Goal: Find specific page/section: Find specific page/section

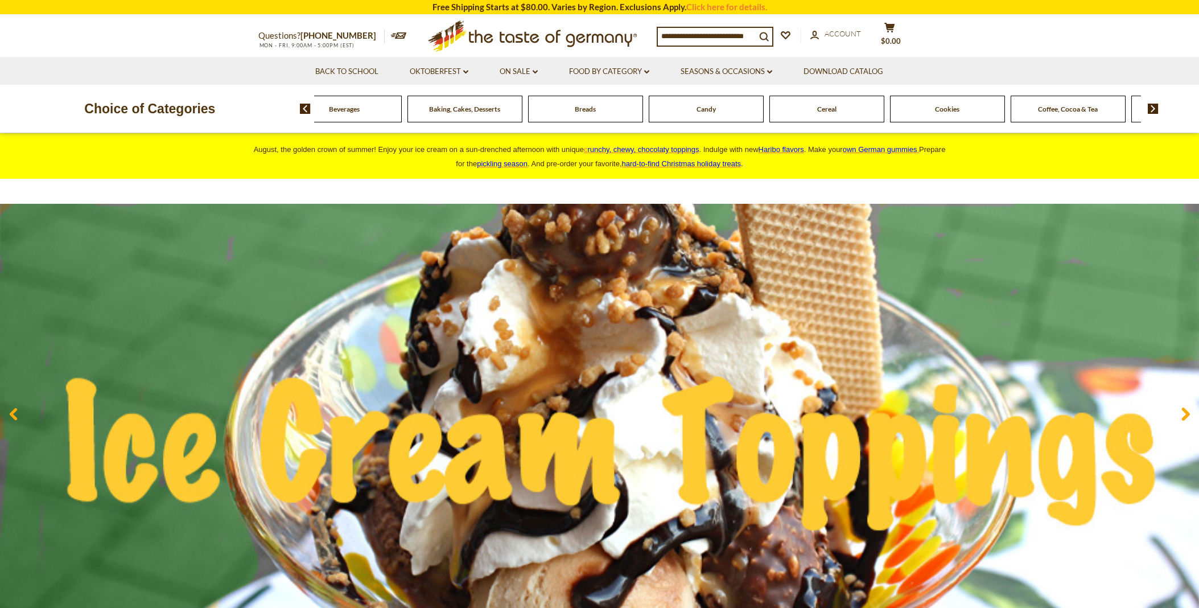
click at [1150, 106] on img at bounding box center [1152, 109] width 11 height 10
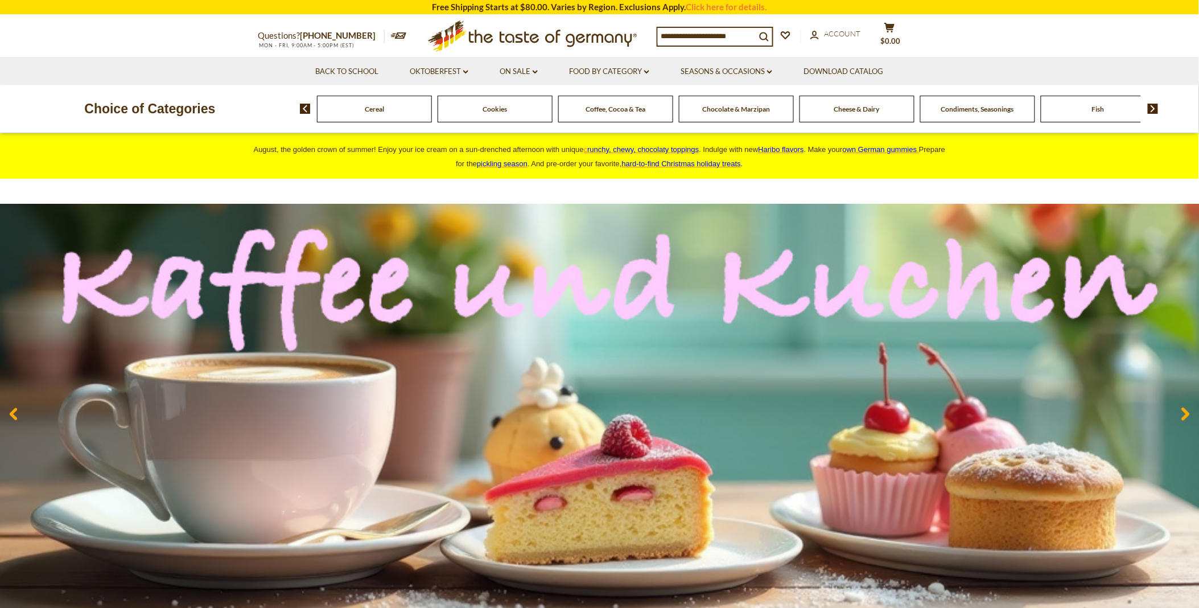
click at [1150, 106] on img at bounding box center [1152, 109] width 11 height 10
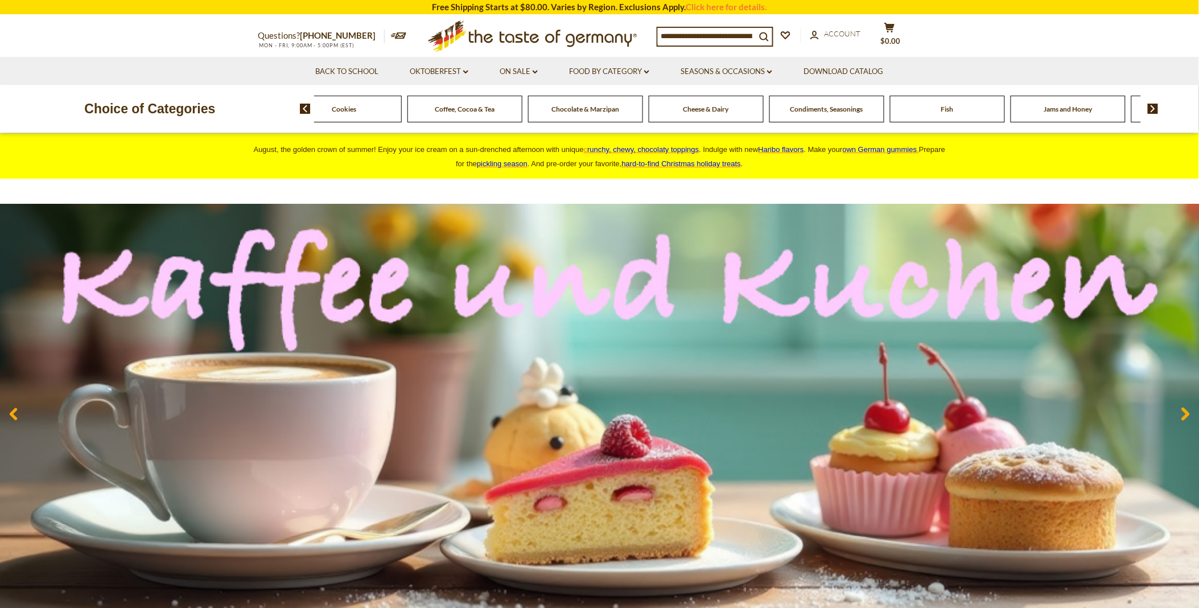
click at [1150, 106] on img at bounding box center [1152, 109] width 11 height 10
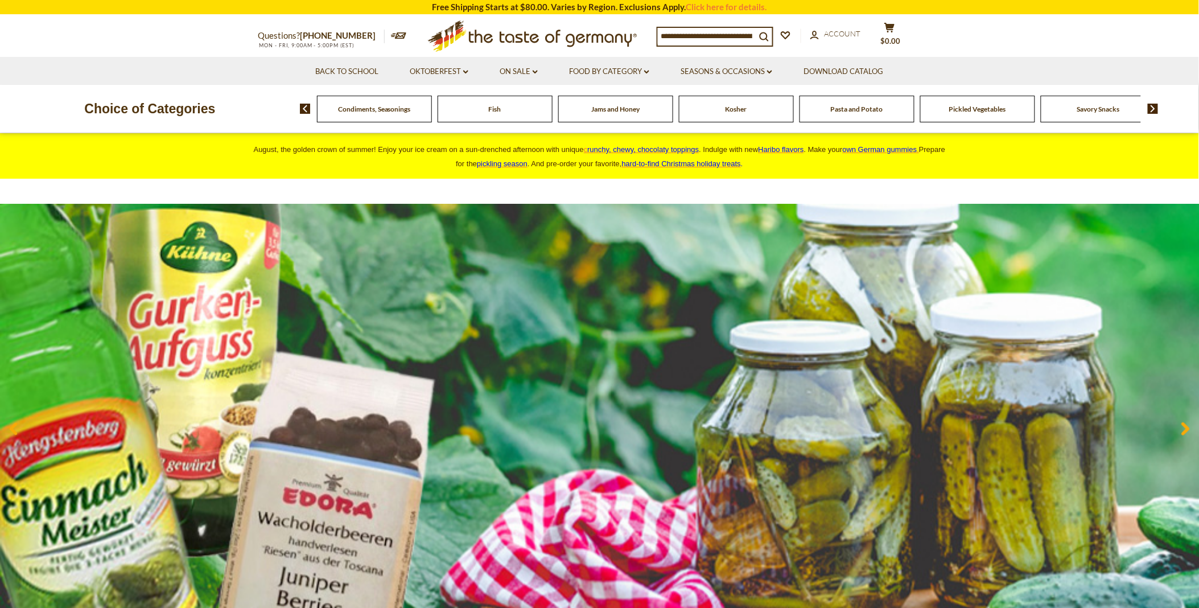
click at [1150, 106] on img at bounding box center [1152, 109] width 11 height 10
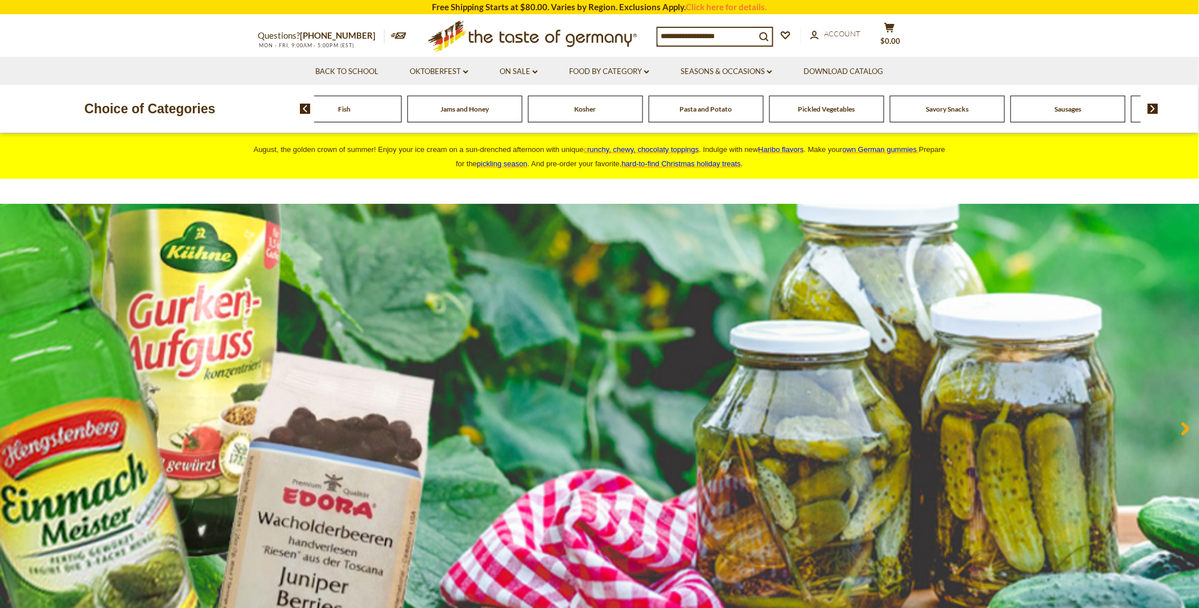
click at [1150, 106] on img at bounding box center [1152, 109] width 11 height 10
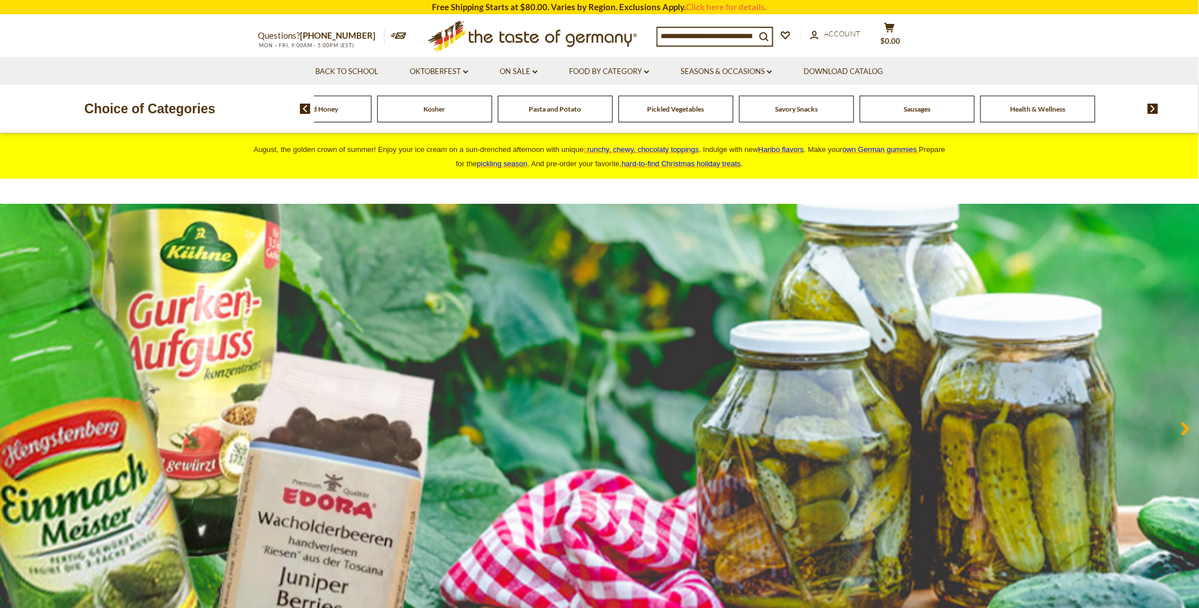
click at [1150, 106] on img at bounding box center [1152, 109] width 11 height 10
click at [1087, 108] on span "Health & Wellness" at bounding box center [1086, 109] width 55 height 9
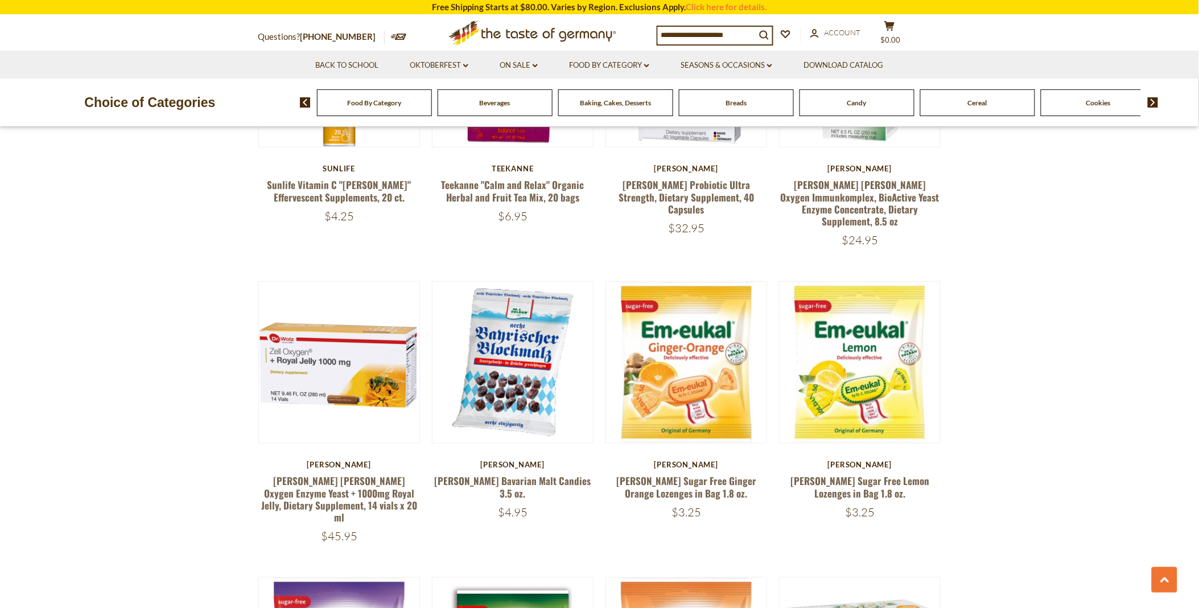
scroll to position [1707, 0]
